Goal: Navigation & Orientation: Find specific page/section

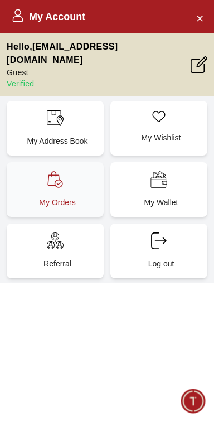
click at [67, 197] on p "My Orders" at bounding box center [58, 202] width 84 height 11
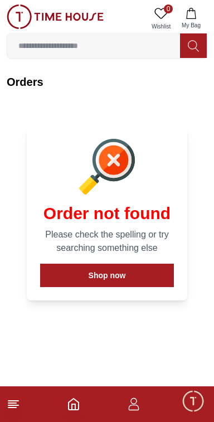
click at [114, 167] on icon at bounding box center [115, 161] width 25 height 25
click at [126, 167] on icon at bounding box center [116, 162] width 31 height 31
click at [95, 46] on input at bounding box center [93, 46] width 173 height 22
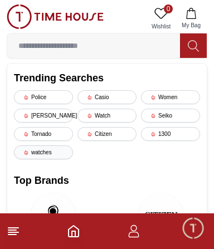
click at [60, 152] on div "watches" at bounding box center [43, 152] width 59 height 14
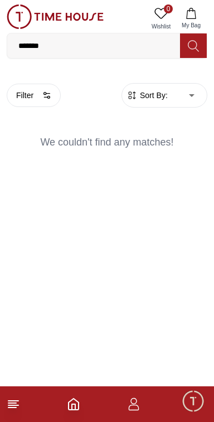
click at [114, 50] on input "*******" at bounding box center [93, 46] width 173 height 22
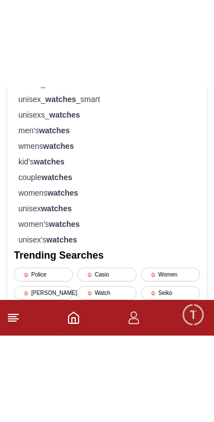
scroll to position [130, 0]
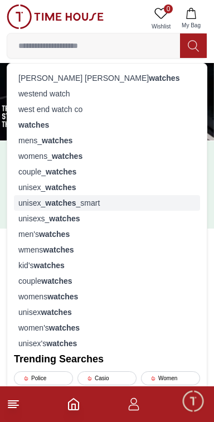
click at [91, 202] on div "unisex_ watches _smart" at bounding box center [107, 203] width 186 height 16
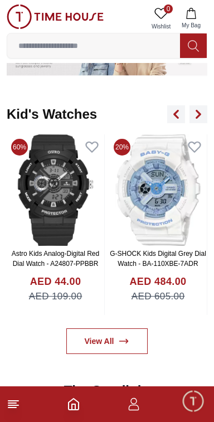
scroll to position [1777, 0]
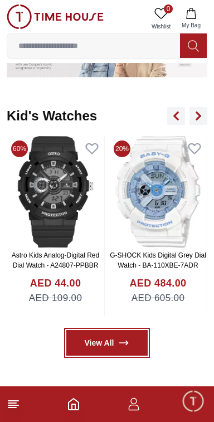
click at [128, 338] on icon at bounding box center [123, 342] width 11 height 11
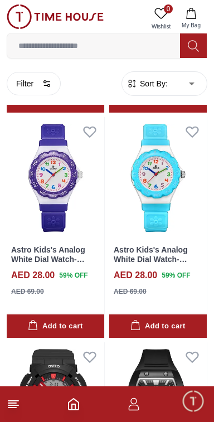
scroll to position [1369, 0]
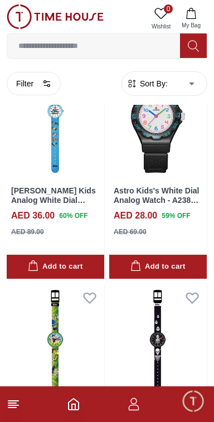
scroll to position [2864, 0]
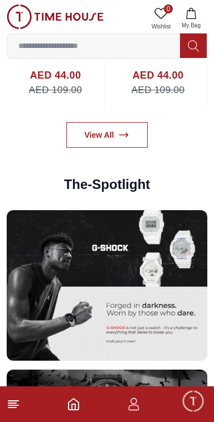
scroll to position [1777, 0]
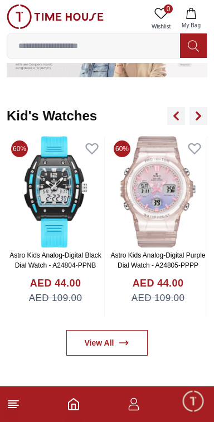
click at [189, 399] on span "Minimize live chat window" at bounding box center [193, 400] width 32 height 32
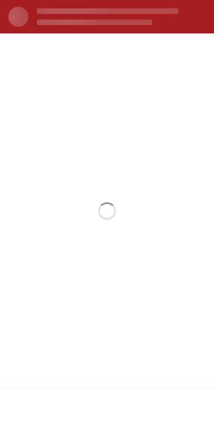
scroll to position [0, 0]
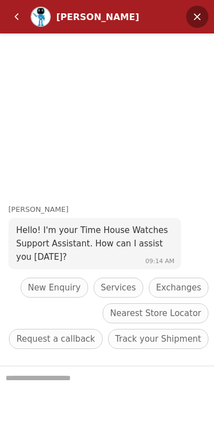
click at [198, 10] on em "Minimize" at bounding box center [197, 17] width 22 height 22
